Goal: Information Seeking & Learning: Learn about a topic

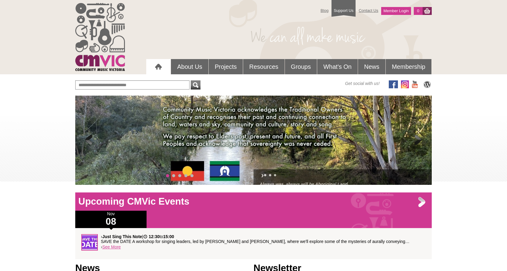
scroll to position [55, 0]
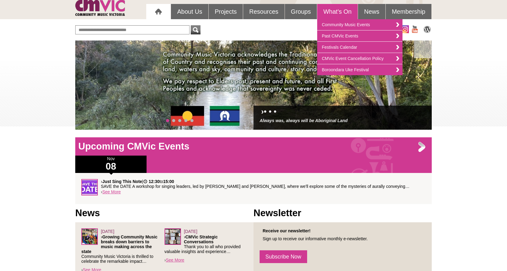
click at [329, 12] on link "What's On" at bounding box center [337, 11] width 41 height 15
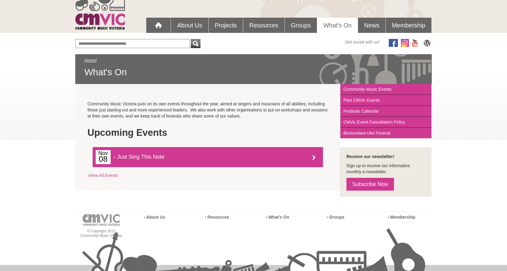
scroll to position [94, 0]
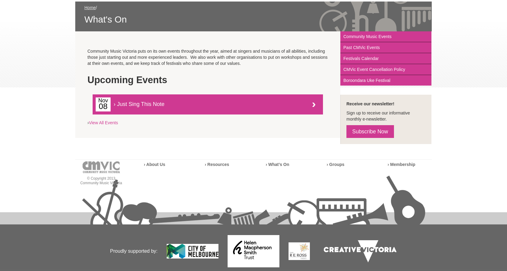
click at [159, 104] on span "› Just Sing This Note" at bounding box center [204, 103] width 216 height 10
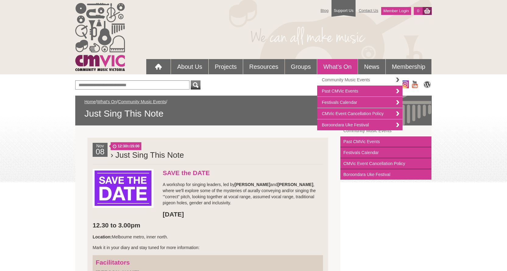
click at [340, 78] on link "Community Music Events" at bounding box center [359, 79] width 85 height 11
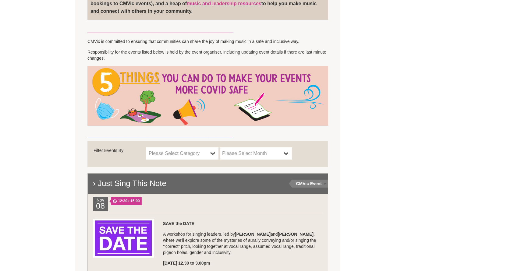
scroll to position [318, 0]
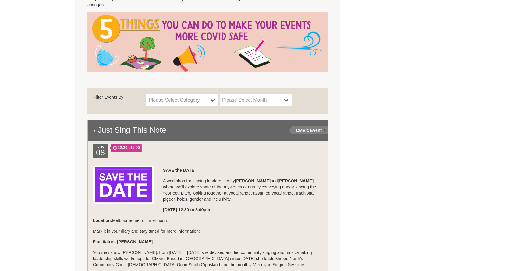
click at [257, 104] on span "Please Select Month" at bounding box center [251, 100] width 59 height 7
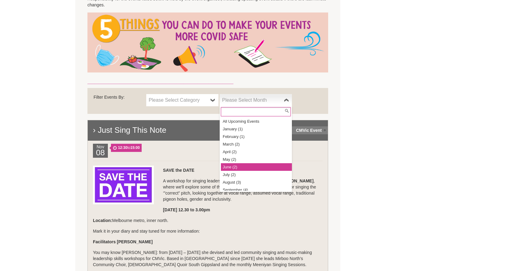
scroll to position [11, 0]
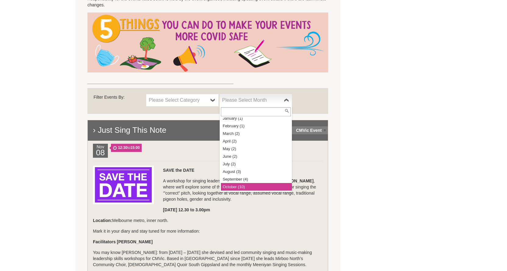
click at [247, 188] on li "October (10)" at bounding box center [256, 187] width 71 height 8
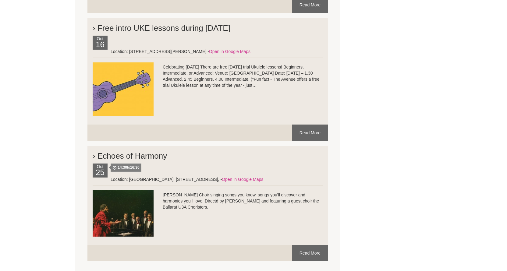
scroll to position [1456, 0]
